Goal: Navigation & Orientation: Go to known website

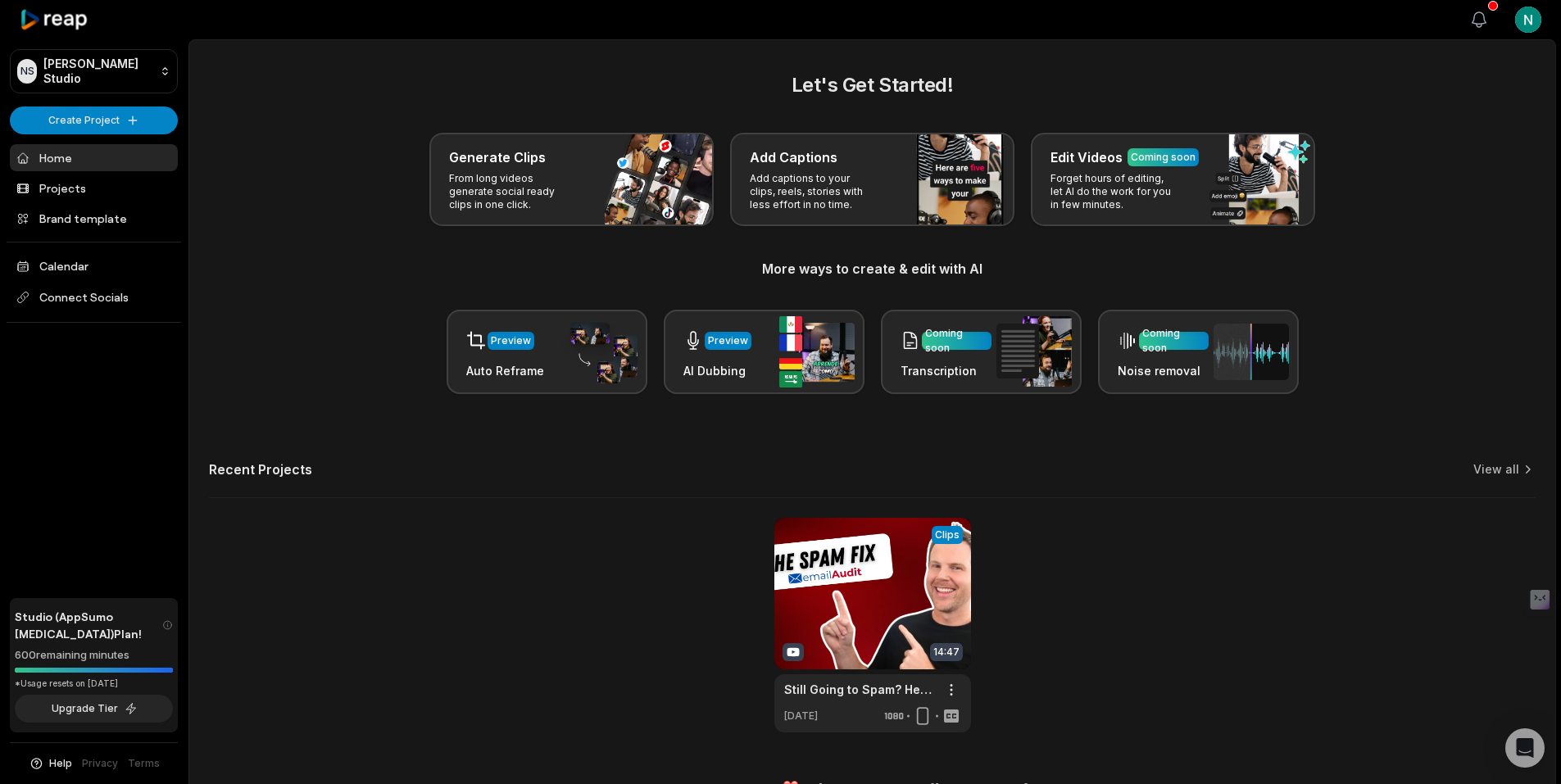
click at [1477, 14] on icon "button" at bounding box center [1479, 20] width 20 height 20
